Goal: Task Accomplishment & Management: Use online tool/utility

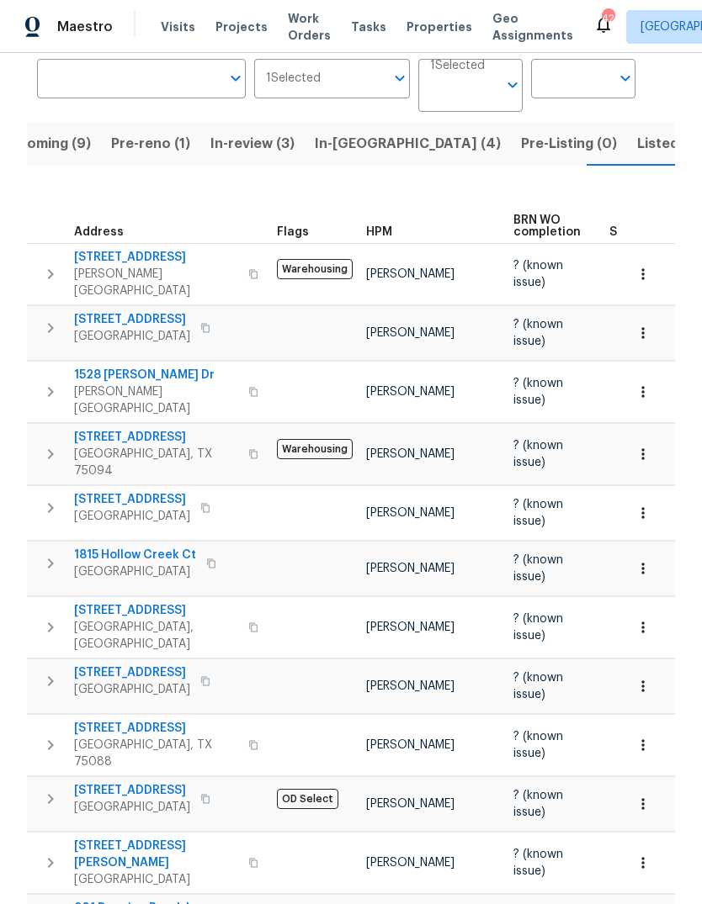
scroll to position [129, 0]
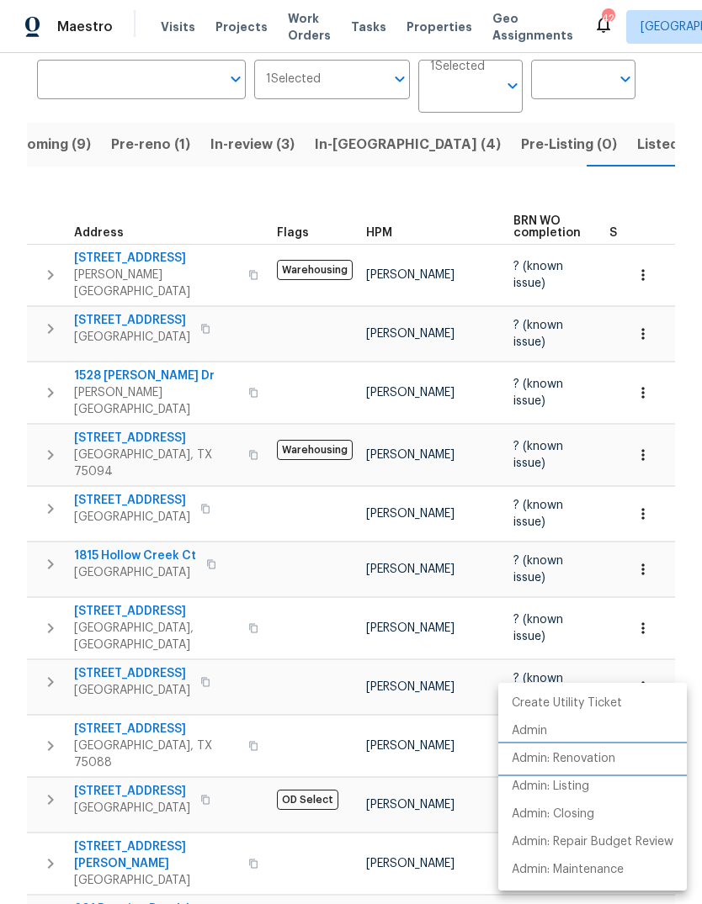
click at [588, 765] on p "Admin: Renovation" at bounding box center [563, 759] width 103 height 18
click at [128, 857] on div at bounding box center [351, 452] width 702 height 904
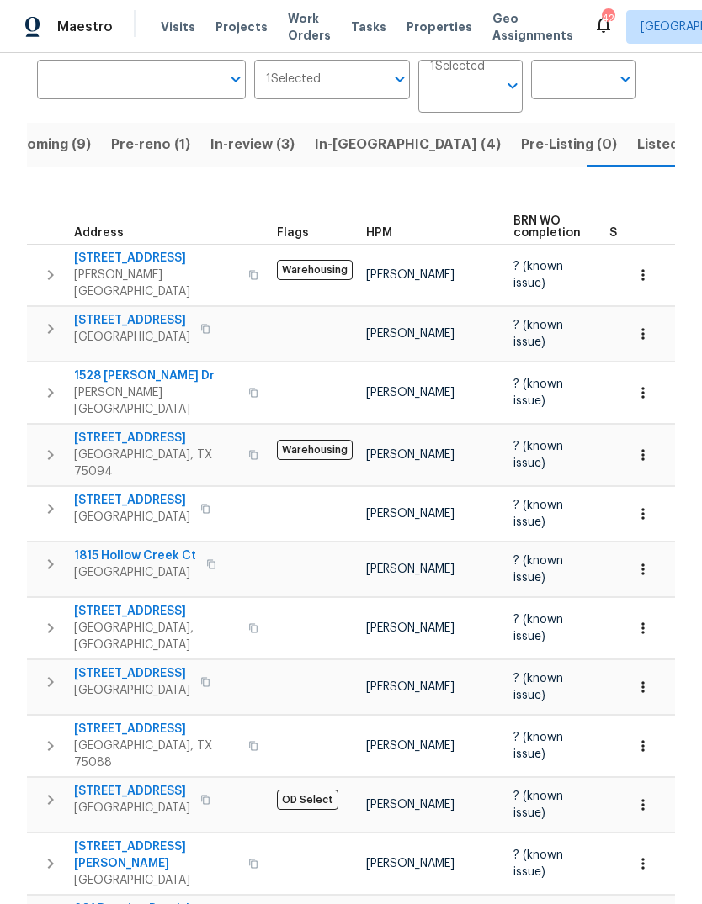
click at [123, 901] on span "201 Running Brook Ln" at bounding box center [137, 909] width 126 height 17
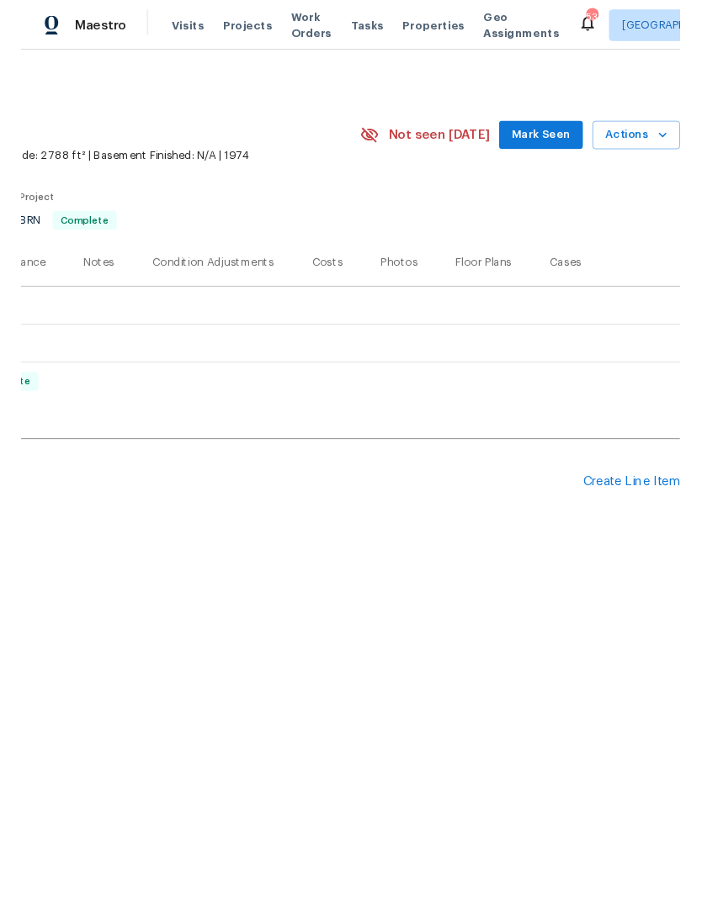
scroll to position [0, 249]
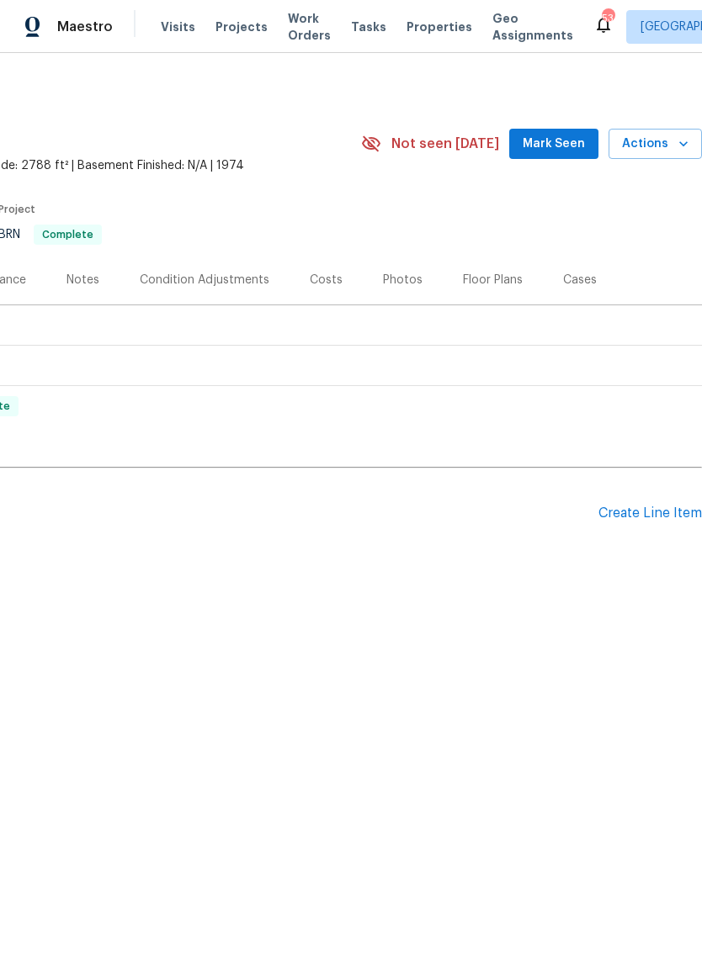
click at [640, 512] on div "Create Line Item" at bounding box center [649, 514] width 103 height 16
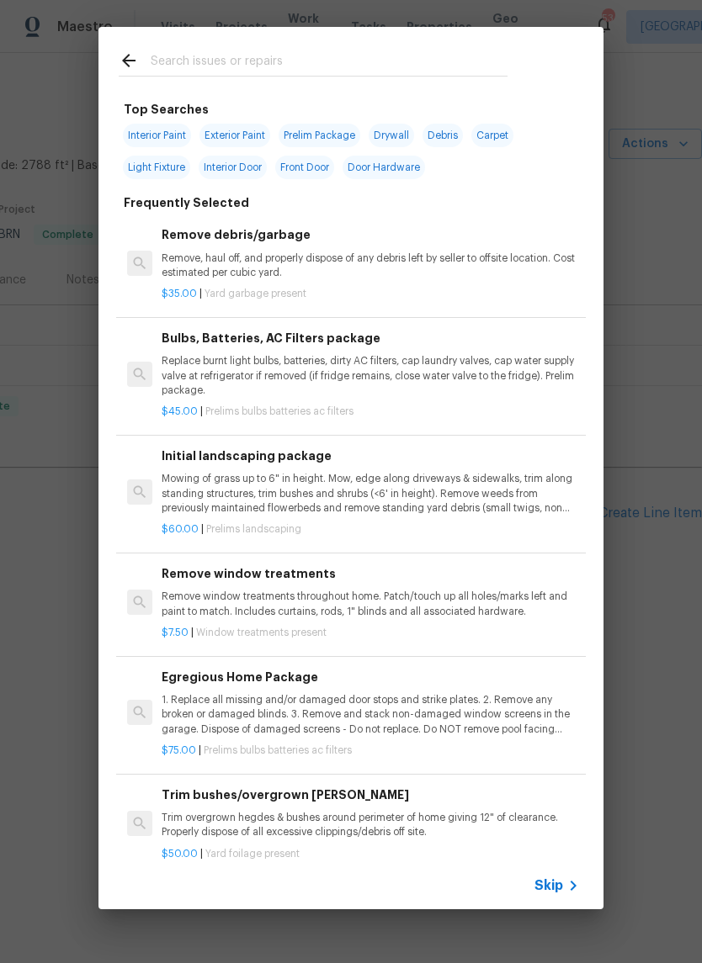
click at [320, 53] on input "text" at bounding box center [329, 62] width 357 height 25
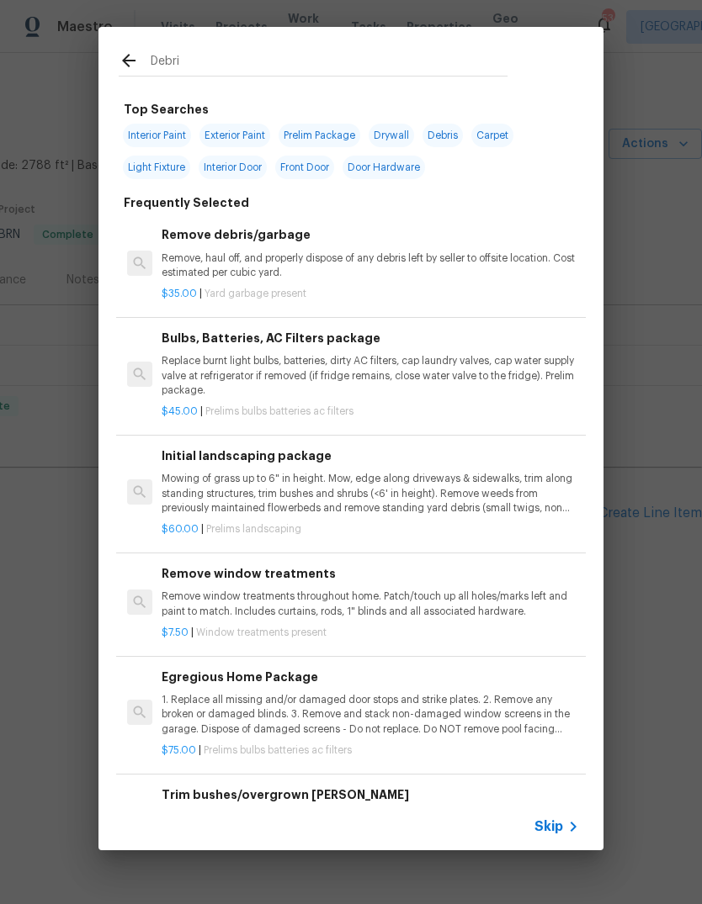
type input "Debris"
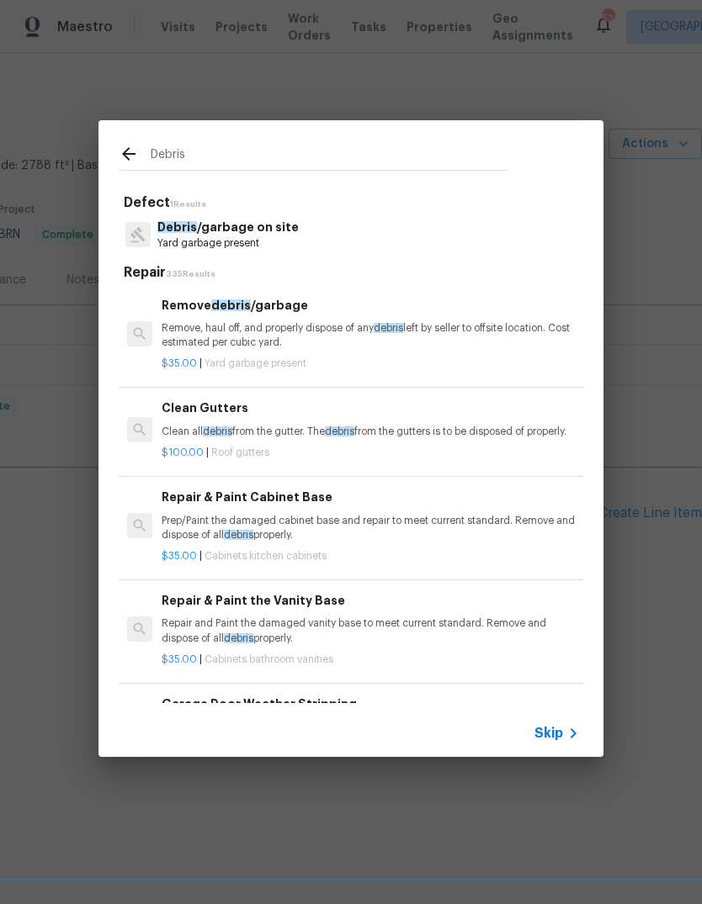
click at [286, 245] on p "Yard garbage present" at bounding box center [227, 243] width 141 height 14
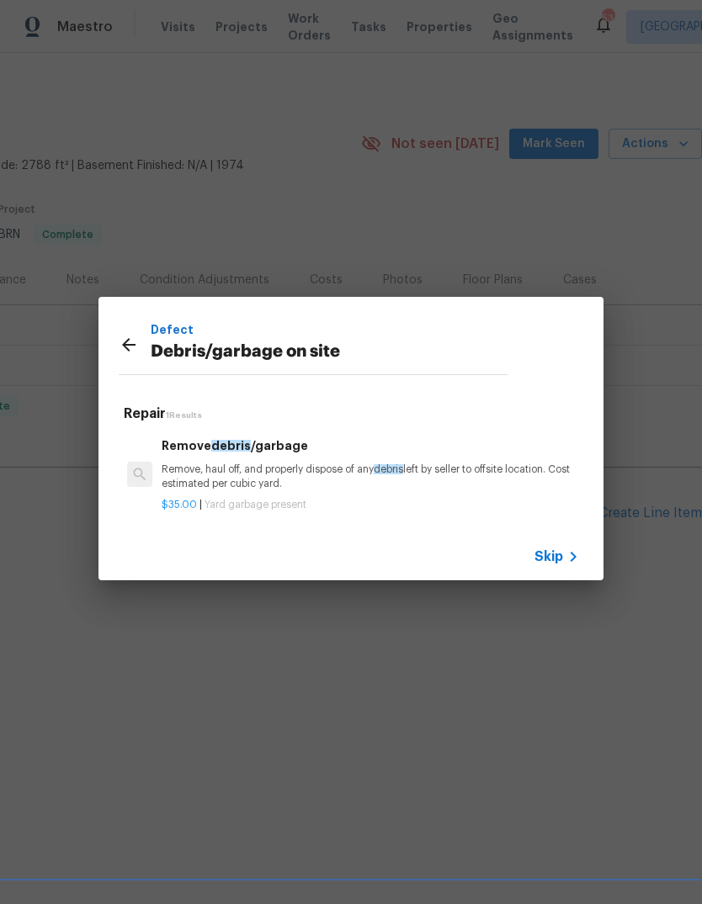
click at [285, 245] on div "Defect Debris/garbage on site Repair 1 Results Remove debris /garbage Remove, h…" at bounding box center [351, 439] width 702 height 878
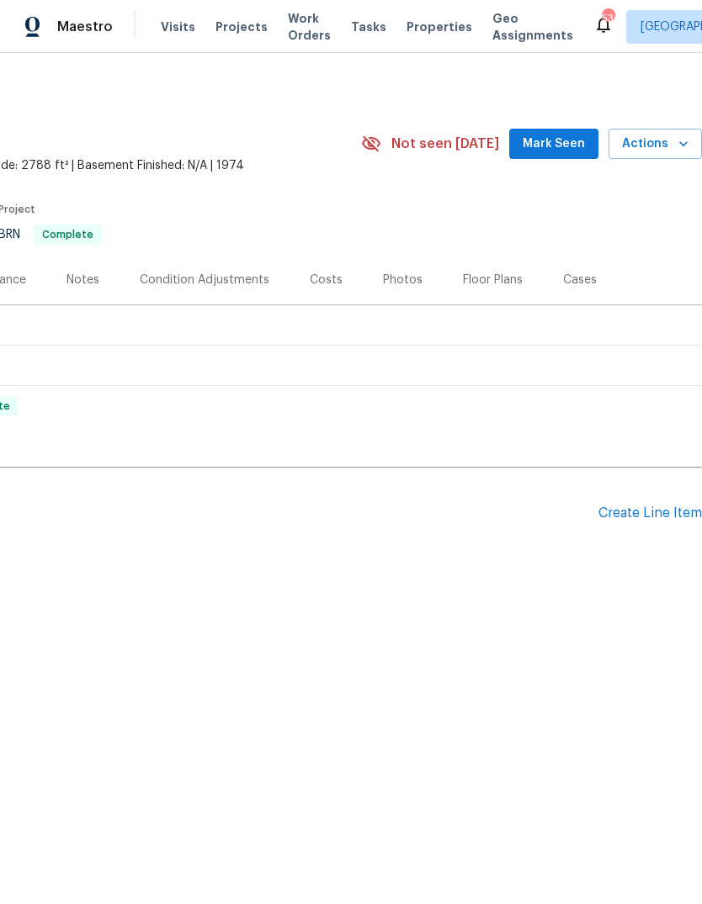
click at [634, 517] on div "Create Line Item" at bounding box center [649, 514] width 103 height 16
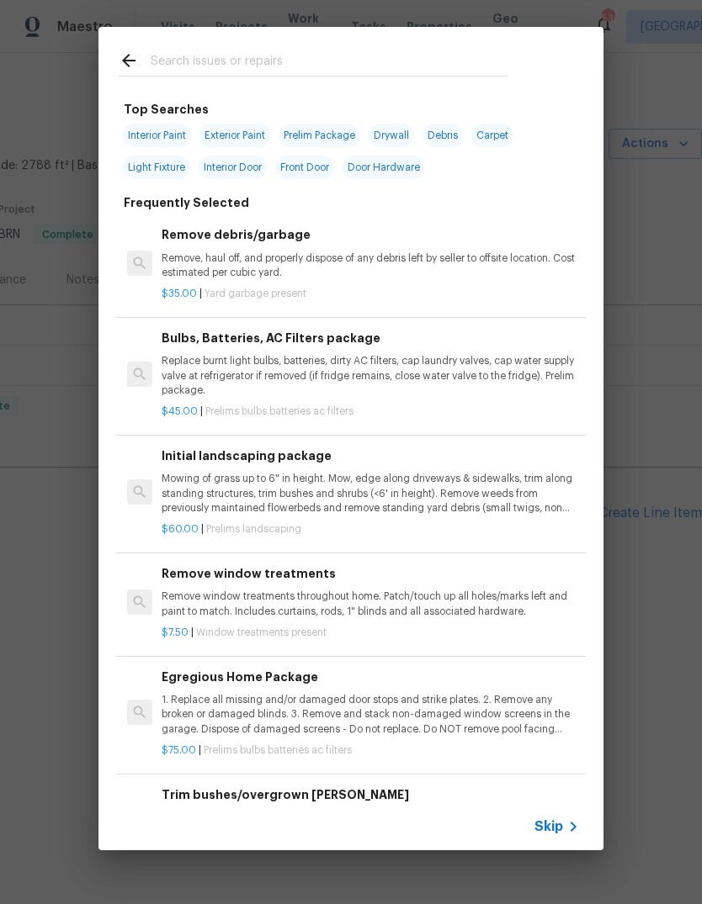
click at [263, 52] on input "text" at bounding box center [329, 62] width 357 height 25
type input "Debris"
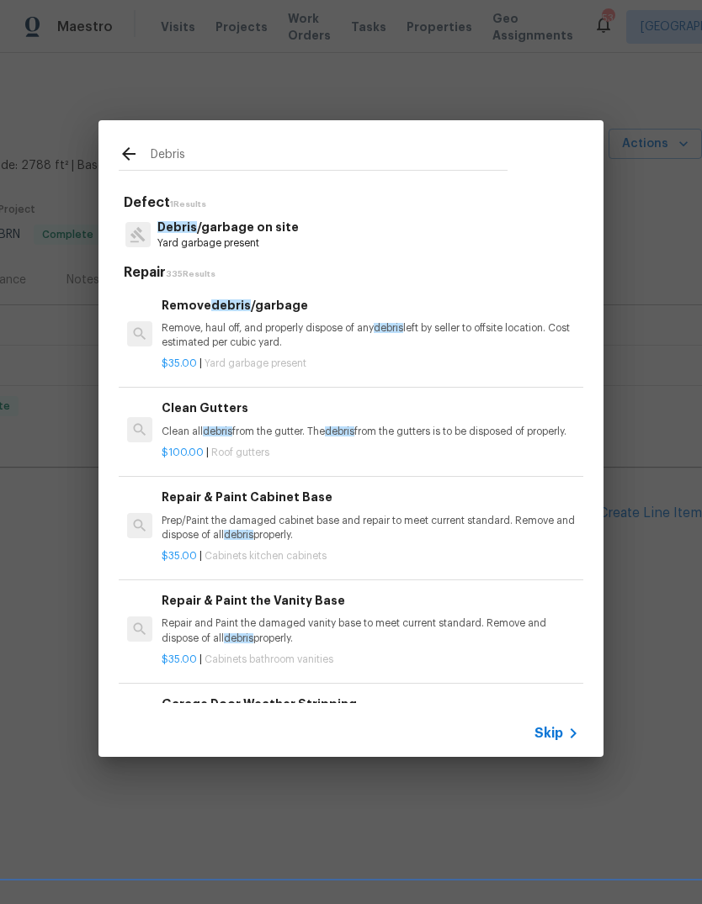
click at [280, 233] on p "Debris /garbage on site" at bounding box center [227, 228] width 141 height 18
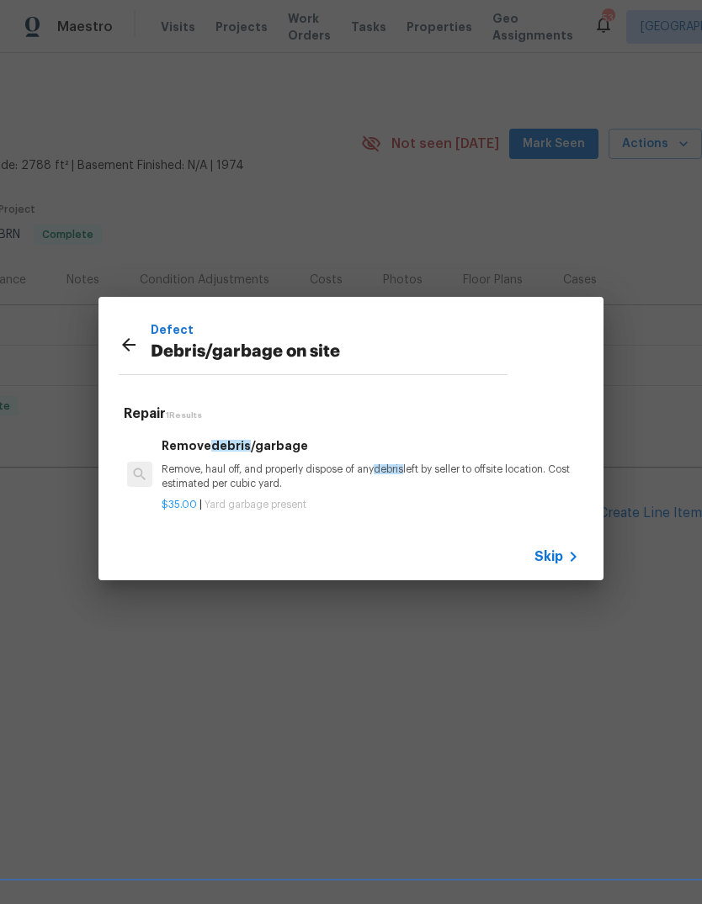
click at [318, 483] on p "Remove, haul off, and properly dispose of any debris left by seller to offsite …" at bounding box center [370, 477] width 417 height 29
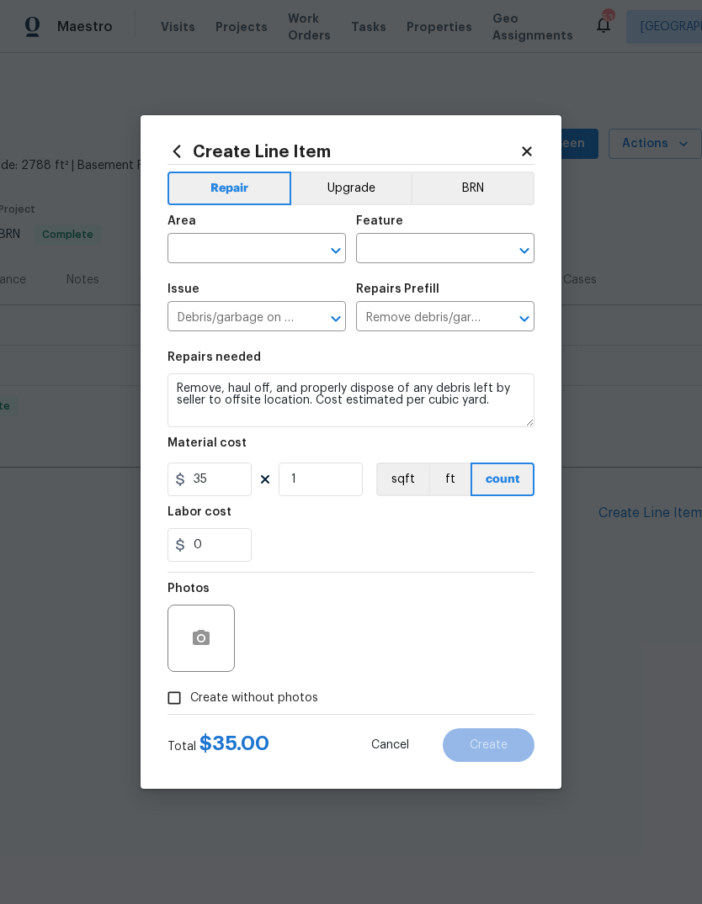
click at [256, 247] on input "text" at bounding box center [232, 250] width 131 height 26
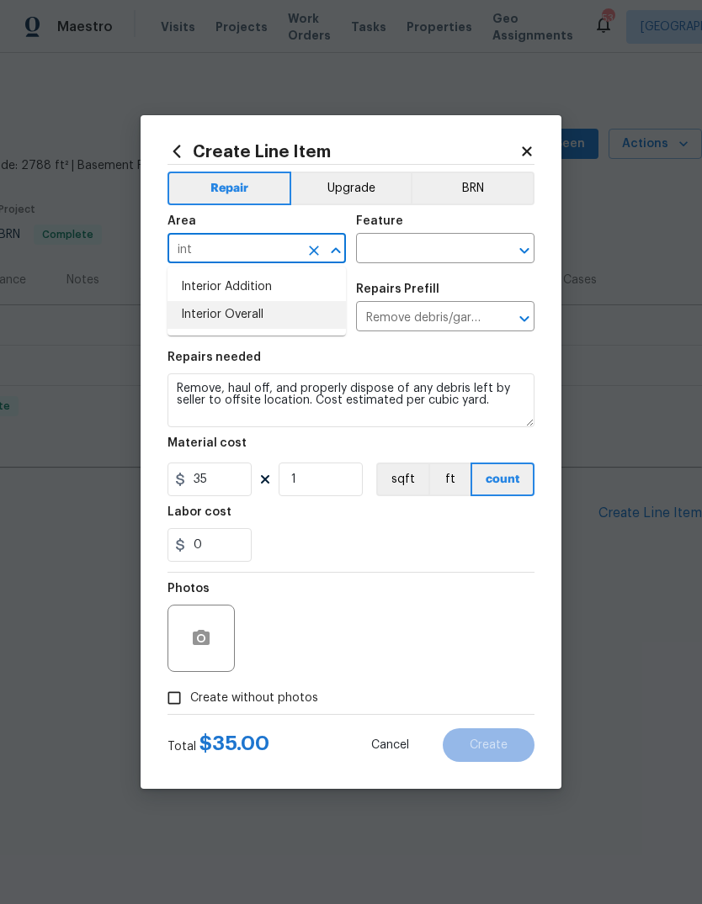
click at [273, 313] on li "Interior Overall" at bounding box center [256, 315] width 178 height 28
type input "Interior Overall"
click at [437, 247] on input "text" at bounding box center [421, 250] width 131 height 26
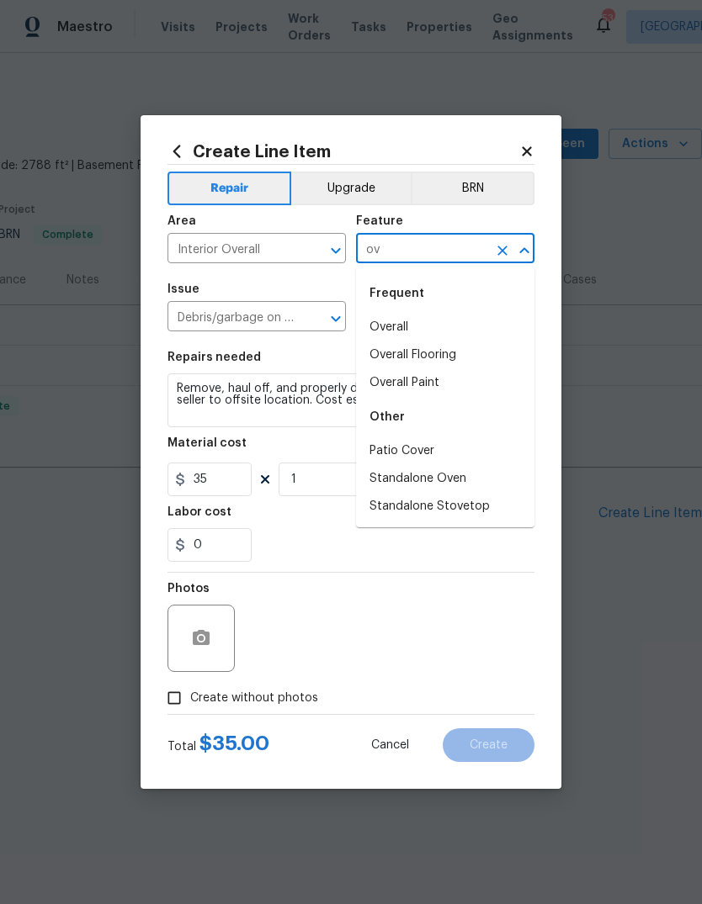
click at [408, 328] on li "Overall" at bounding box center [445, 328] width 178 height 28
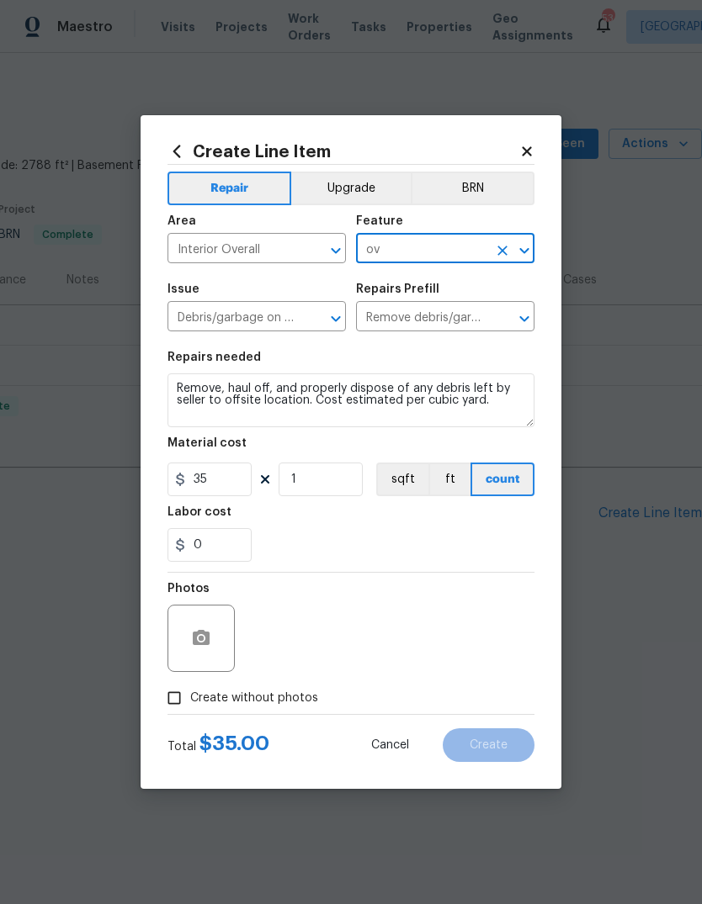
type input "Overall"
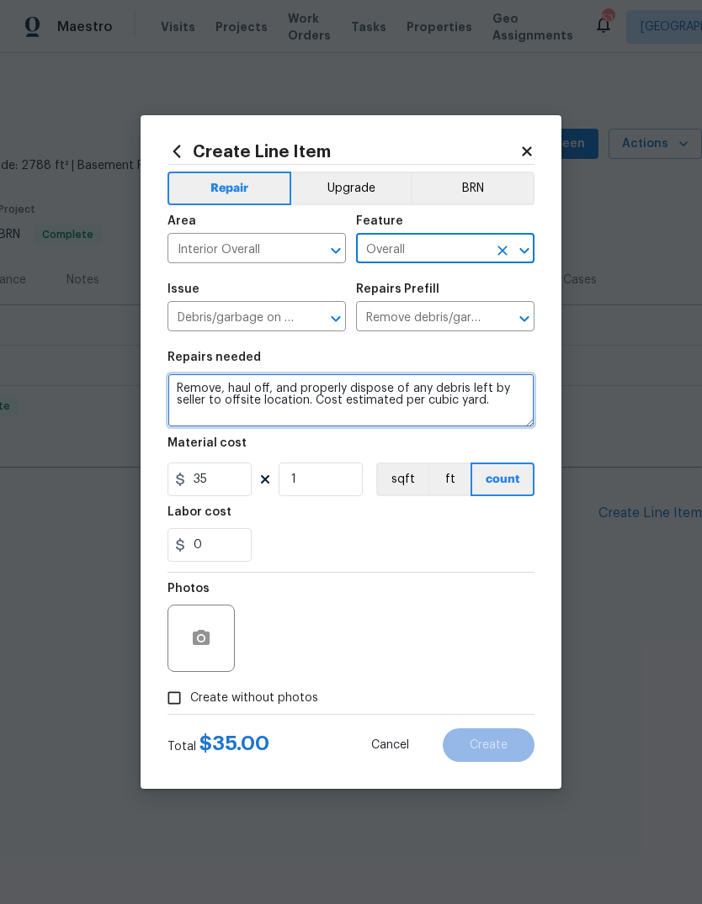
click at [499, 409] on textarea "Remove, haul off, and properly dispose of any debris left by seller to offsite …" at bounding box center [350, 401] width 367 height 54
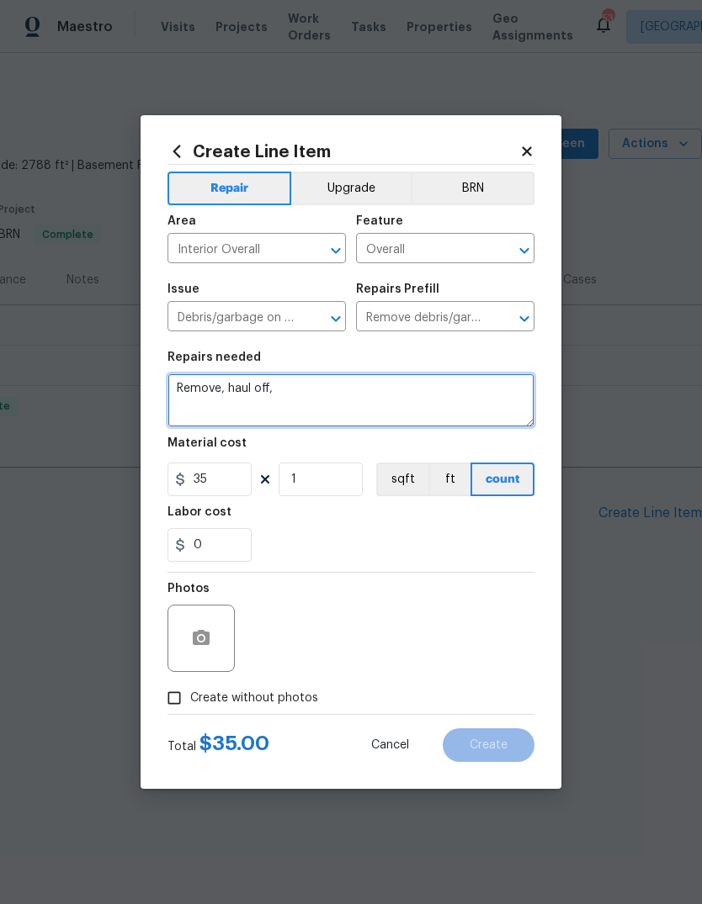
type textarea "Remove,"
type textarea "Empty house of all items and hall away"
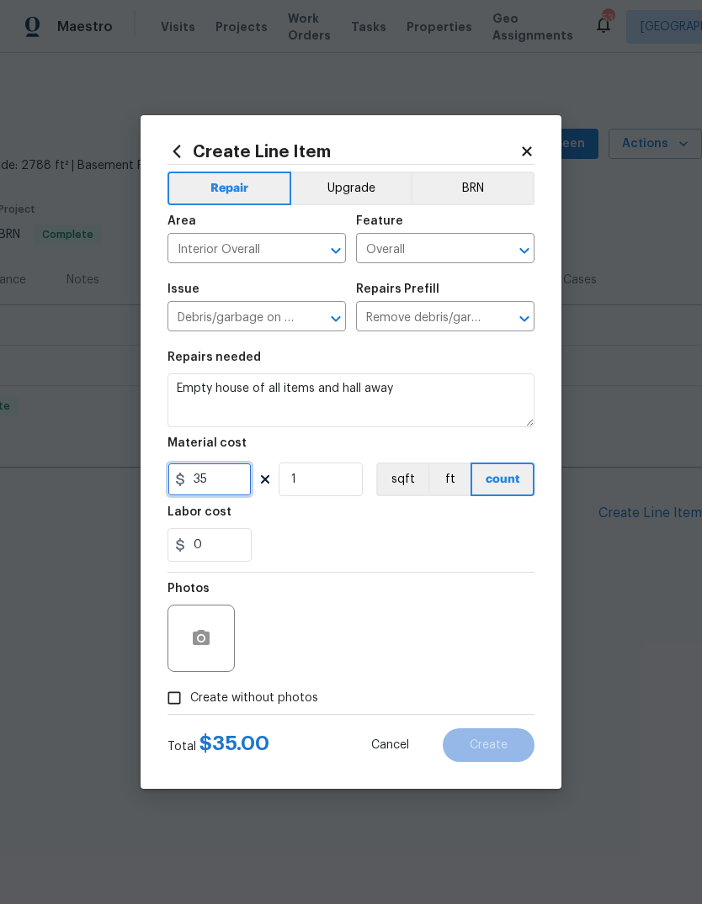
click at [233, 480] on input "35" at bounding box center [209, 480] width 84 height 34
type input "1"
click at [423, 528] on div "Labor cost" at bounding box center [350, 517] width 367 height 22
click at [206, 640] on icon "button" at bounding box center [201, 637] width 17 height 15
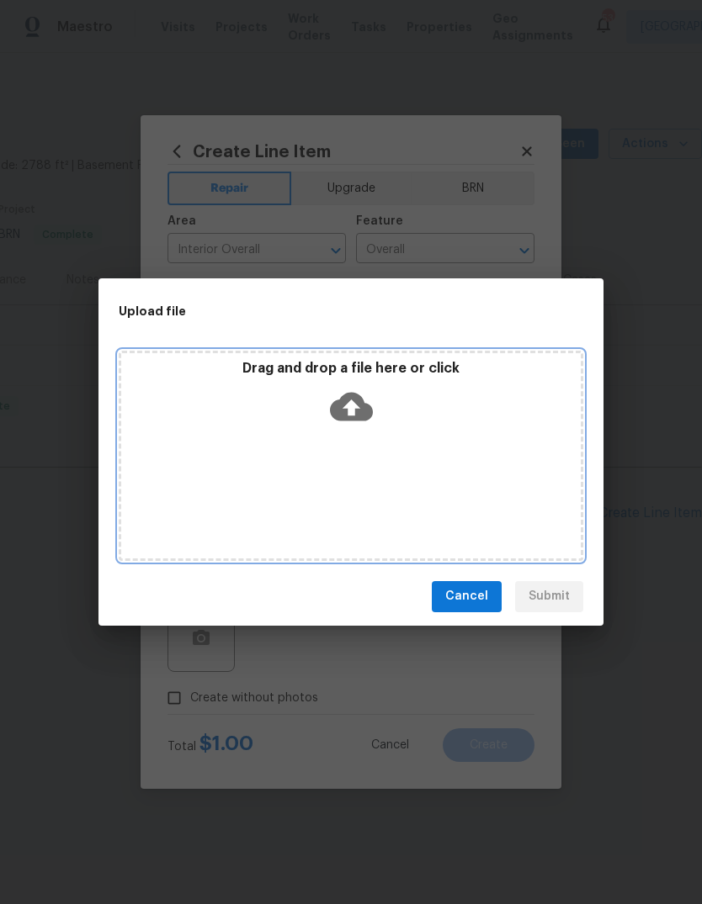
click at [359, 405] on icon at bounding box center [351, 406] width 43 height 29
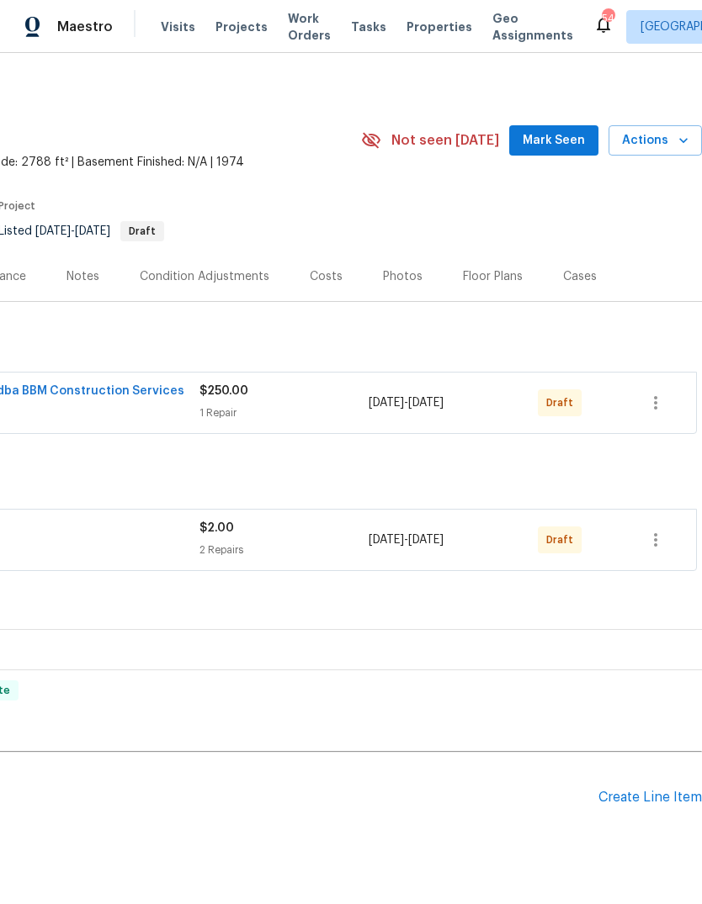
scroll to position [3, 249]
click at [659, 544] on icon "button" at bounding box center [655, 540] width 20 height 20
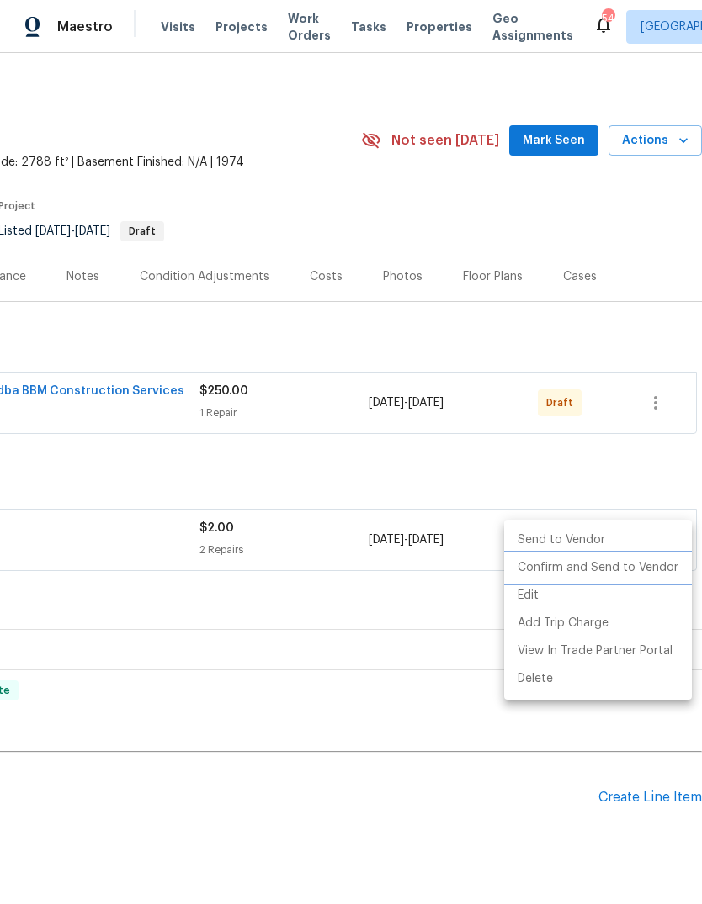
click at [602, 563] on li "Confirm and Send to Vendor" at bounding box center [598, 568] width 188 height 28
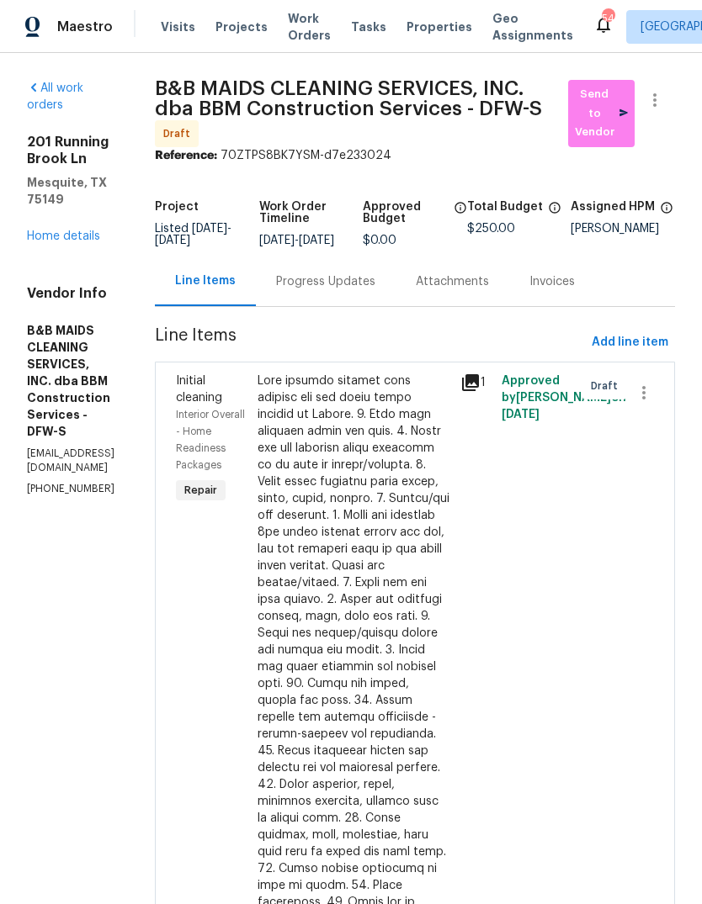
click at [375, 290] on div "Progress Updates" at bounding box center [325, 281] width 99 height 17
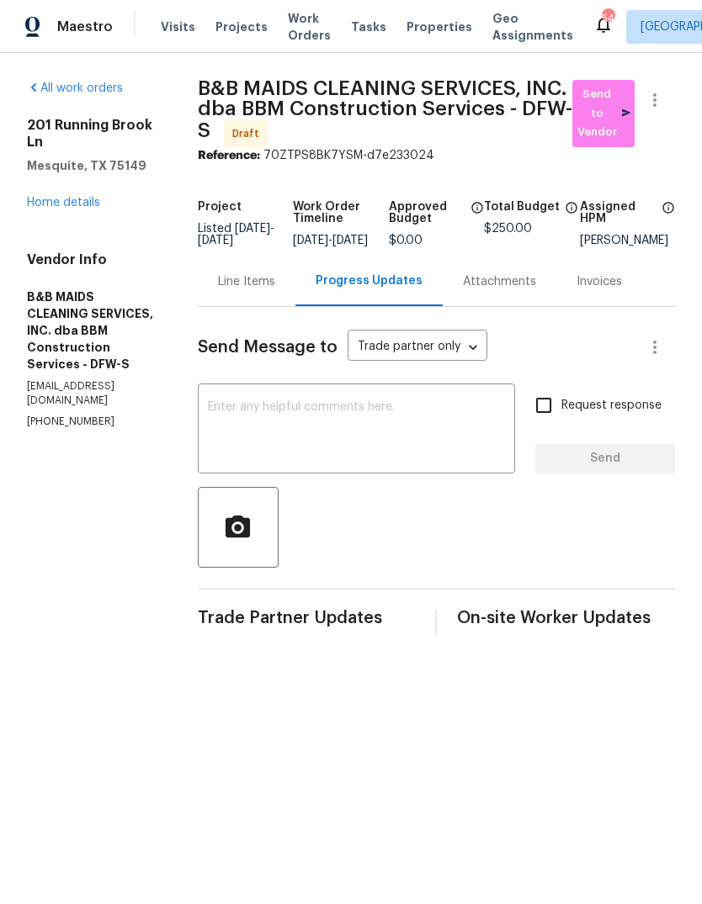
click at [379, 443] on textarea at bounding box center [356, 430] width 297 height 59
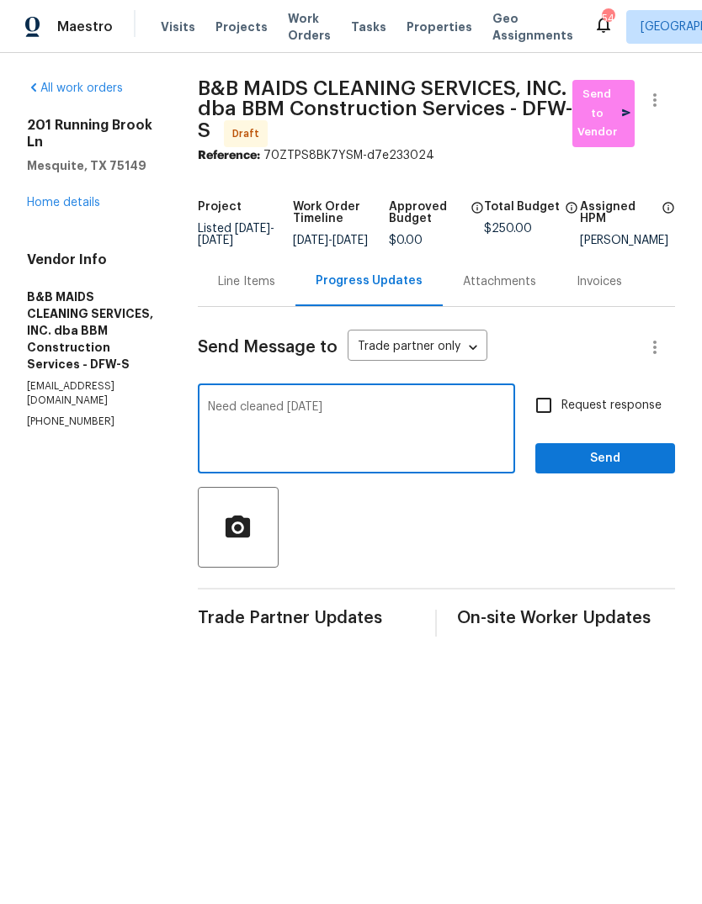
type textarea "Need cleaned [DATE]"
click at [553, 423] on input "Request response" at bounding box center [543, 405] width 35 height 35
checkbox input "true"
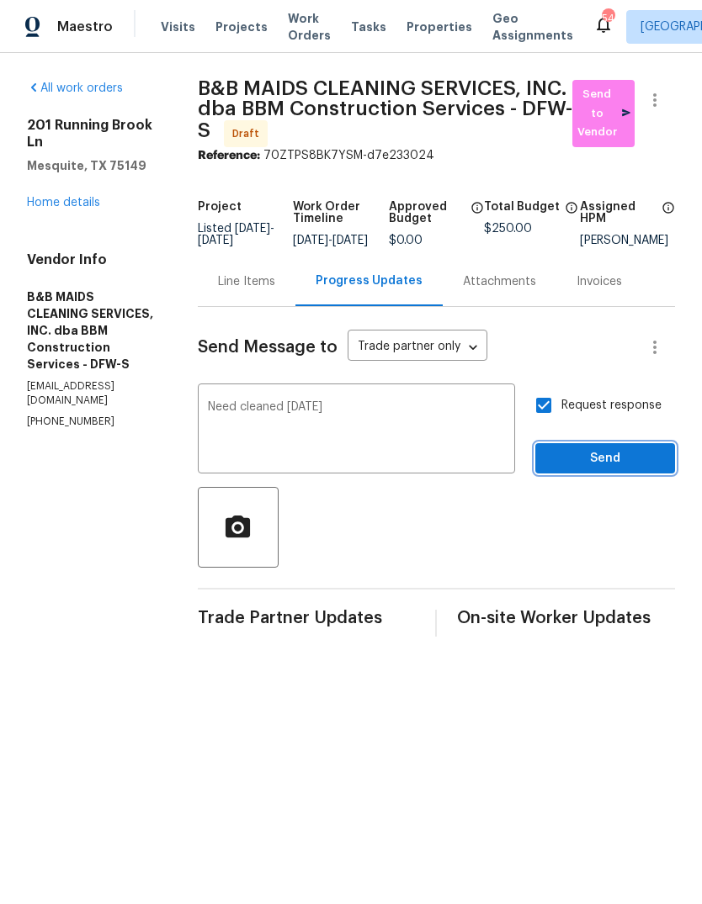
click at [616, 469] on span "Send" at bounding box center [605, 458] width 113 height 21
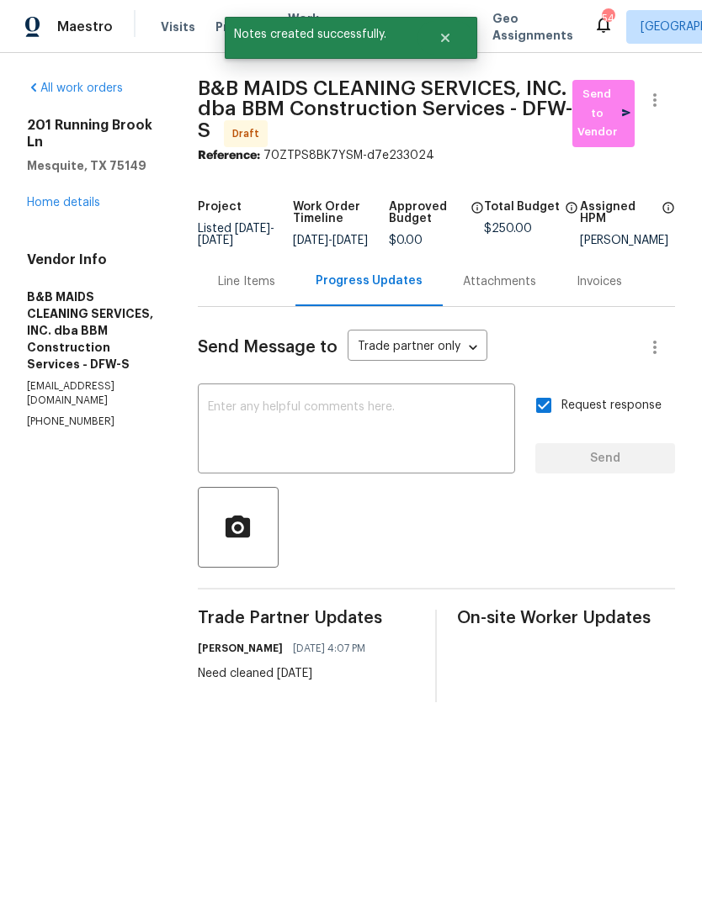
click at [72, 197] on link "Home details" at bounding box center [63, 203] width 73 height 12
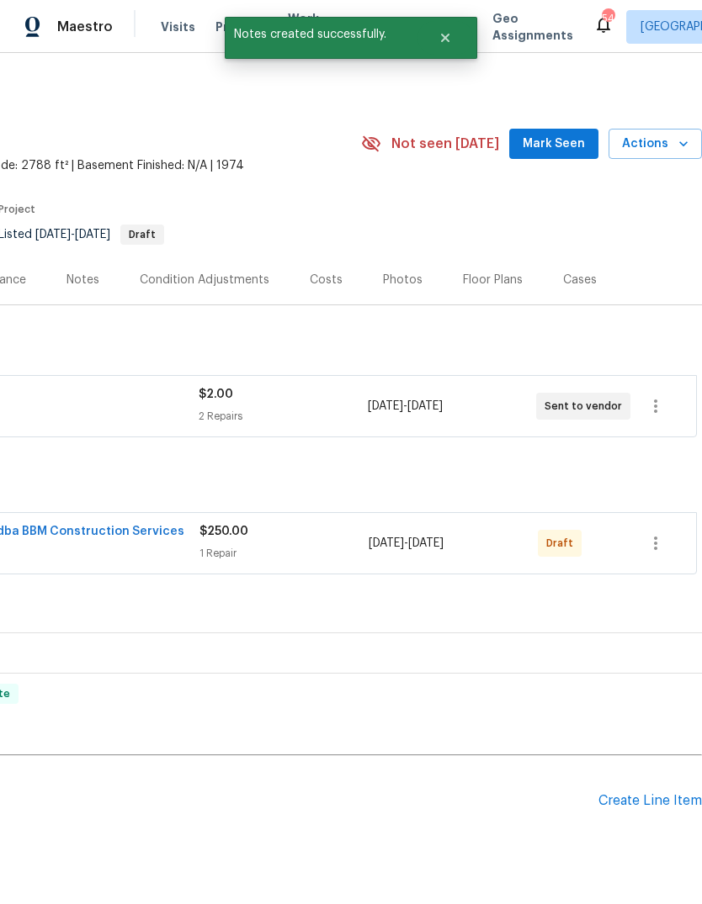
scroll to position [0, 249]
click at [656, 545] on icon "button" at bounding box center [655, 543] width 20 height 20
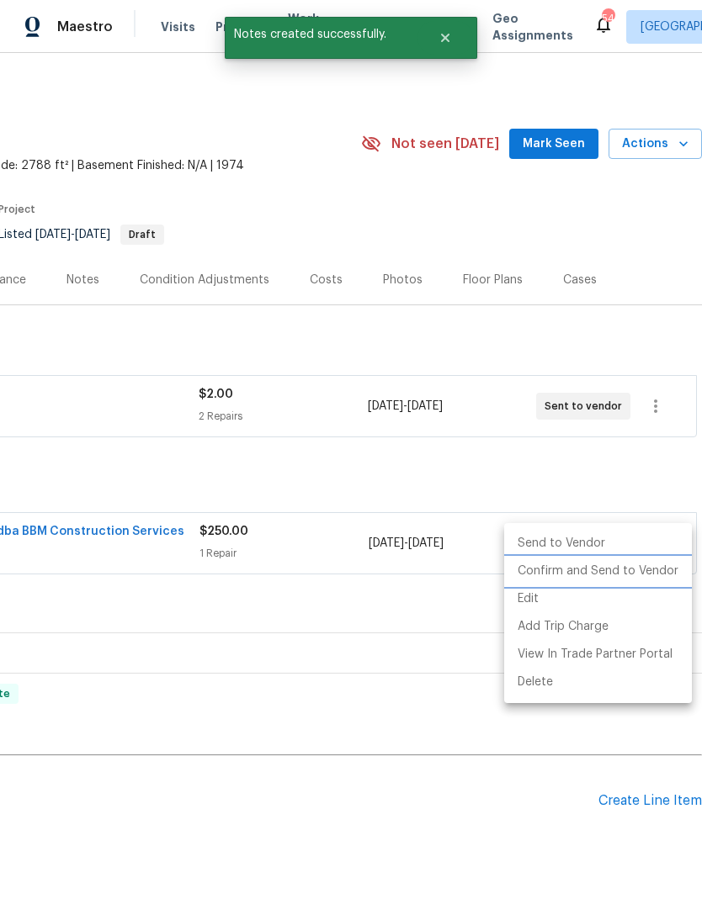
click at [634, 575] on li "Confirm and Send to Vendor" at bounding box center [598, 572] width 188 height 28
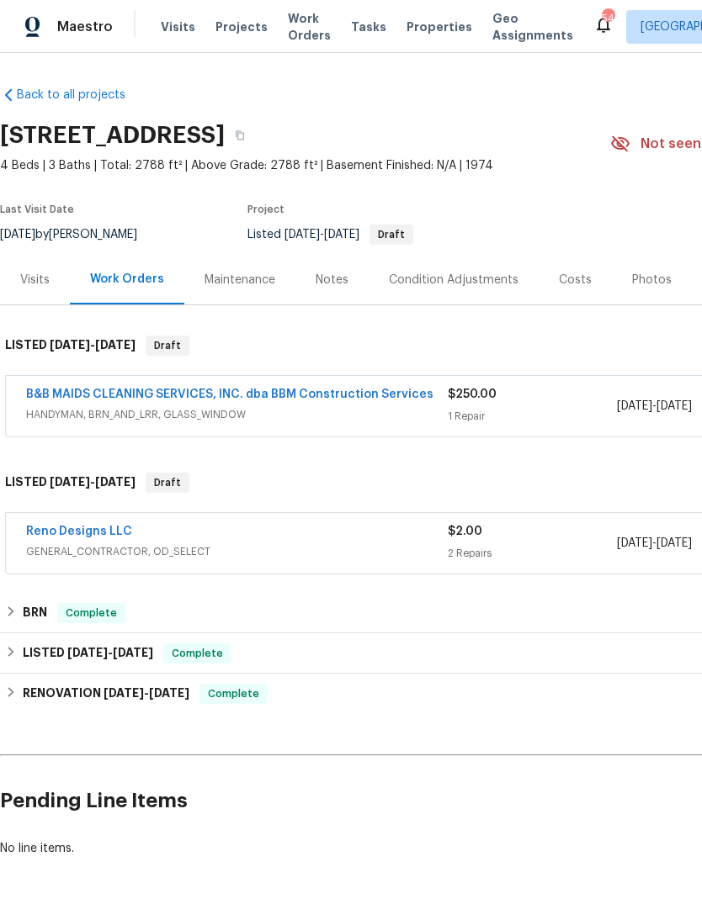
scroll to position [0, 0]
click at [300, 393] on link "B&B MAIDS CLEANING SERVICES, INC. dba BBM Construction Services" at bounding box center [229, 395] width 407 height 12
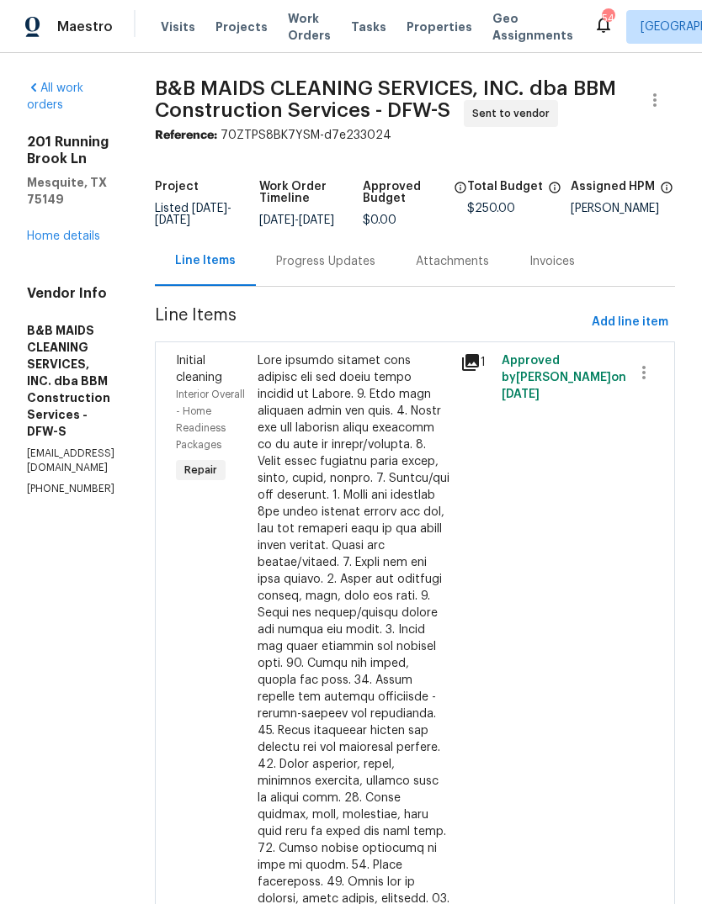
click at [375, 270] on div "Progress Updates" at bounding box center [325, 261] width 99 height 17
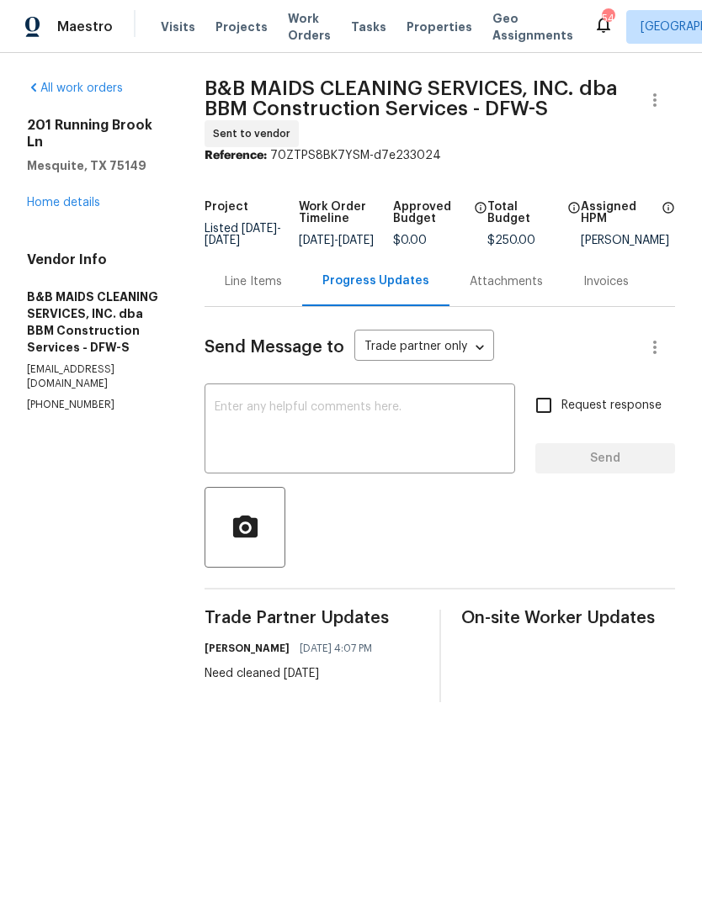
click at [408, 419] on textarea at bounding box center [360, 430] width 290 height 59
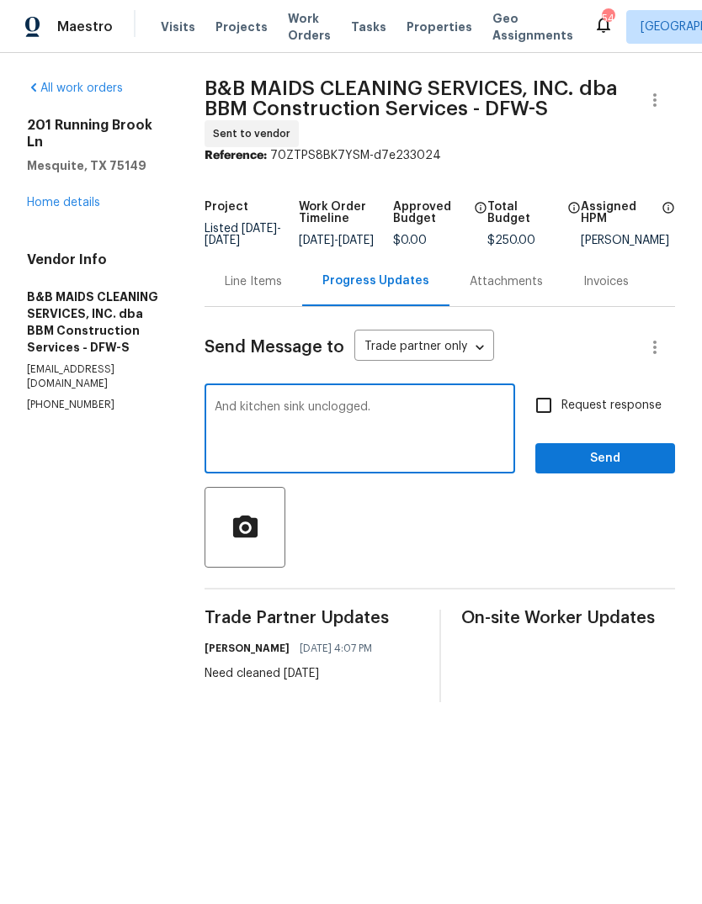
type textarea "And kitchen sink unclogged."
click at [552, 419] on input "Request response" at bounding box center [543, 405] width 35 height 35
checkbox input "true"
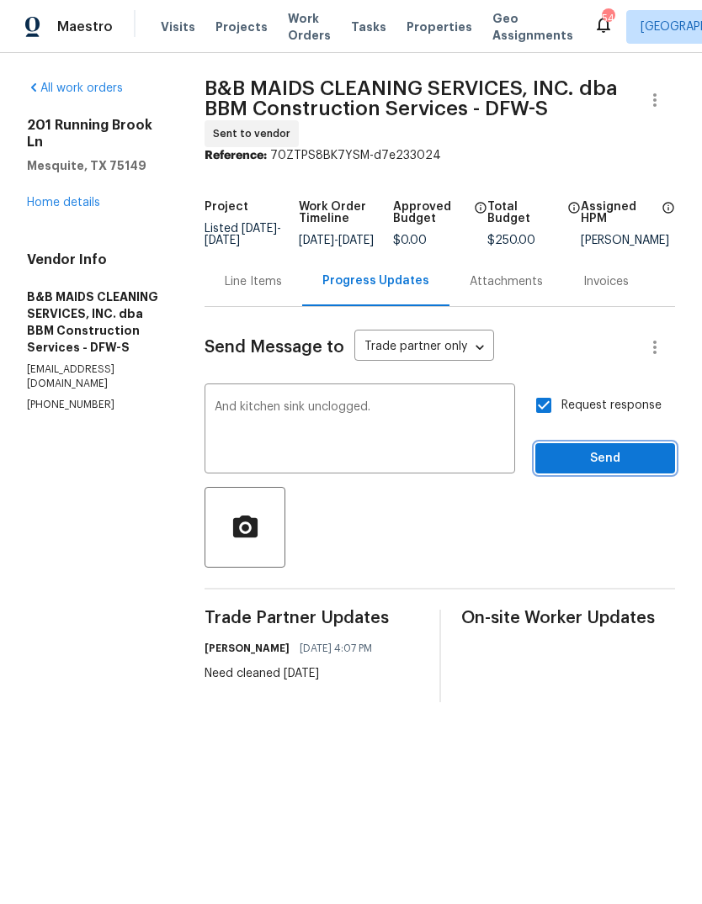
click at [618, 469] on span "Send" at bounding box center [605, 458] width 113 height 21
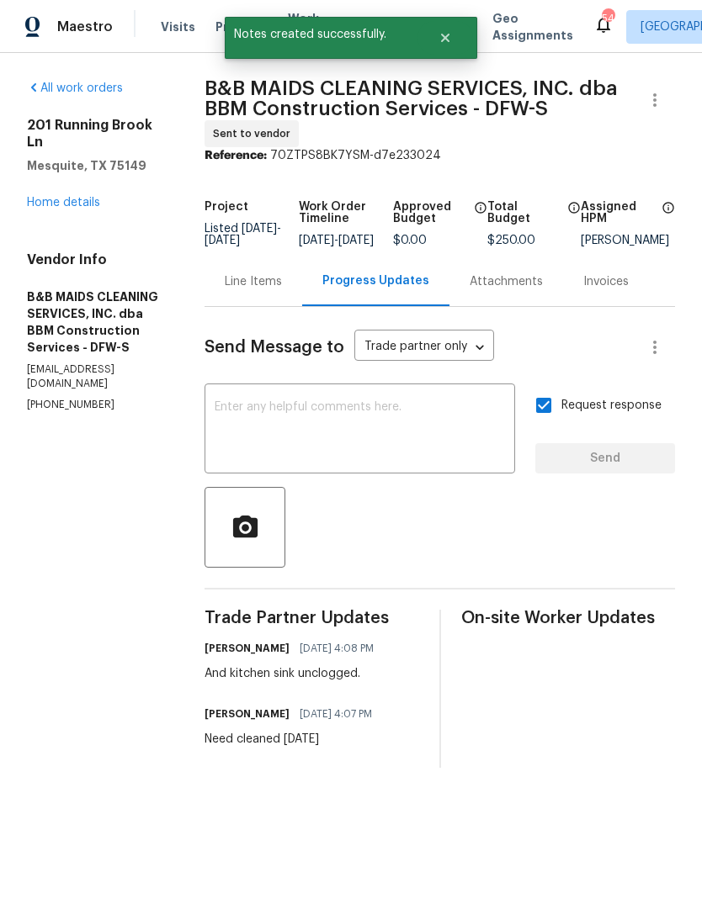
click at [77, 197] on link "Home details" at bounding box center [63, 203] width 73 height 12
